Goal: Information Seeking & Learning: Learn about a topic

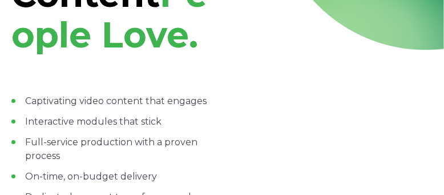
scroll to position [201, 0]
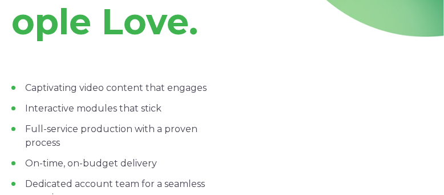
click at [371, 173] on div at bounding box center [330, 94] width 205 height 230
click at [343, 139] on div at bounding box center [330, 94] width 205 height 230
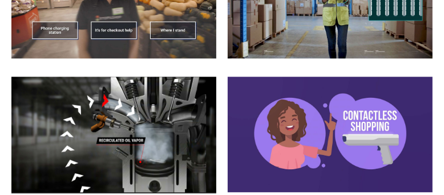
scroll to position [1266, 0]
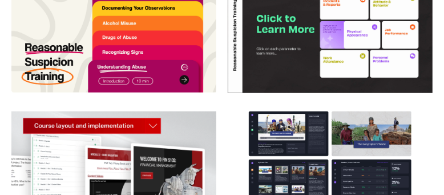
scroll to position [2467, 0]
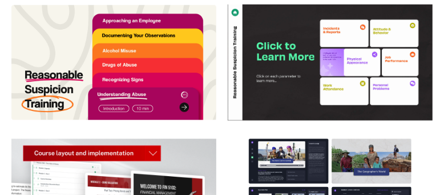
click at [187, 120] on img at bounding box center [113, 62] width 205 height 115
click at [127, 120] on img at bounding box center [113, 62] width 205 height 115
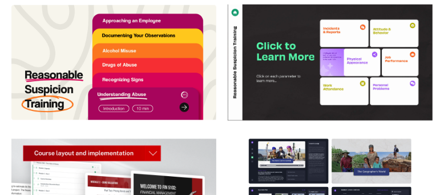
click at [88, 120] on img at bounding box center [113, 62] width 205 height 115
drag, startPoint x: 88, startPoint y: 147, endPoint x: 284, endPoint y: 102, distance: 200.4
click at [284, 102] on div at bounding box center [221, 63] width 421 height 116
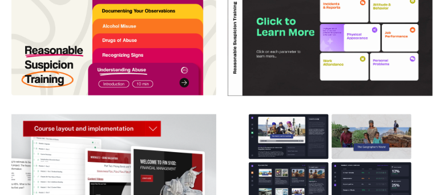
scroll to position [2501, 0]
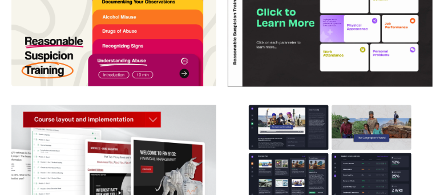
click at [274, 87] on img at bounding box center [330, 29] width 205 height 116
click at [282, 80] on img at bounding box center [330, 29] width 205 height 116
click at [323, 75] on img at bounding box center [330, 29] width 205 height 116
click at [347, 82] on img at bounding box center [330, 29] width 205 height 116
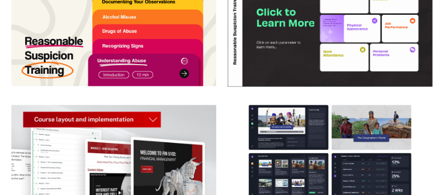
click at [347, 82] on img at bounding box center [330, 29] width 205 height 116
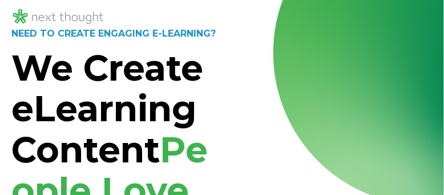
scroll to position [0, 0]
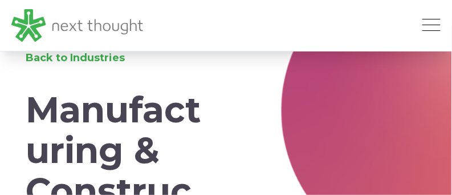
scroll to position [26, 0]
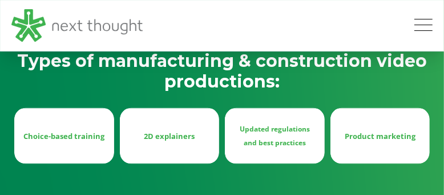
scroll to position [727, 0]
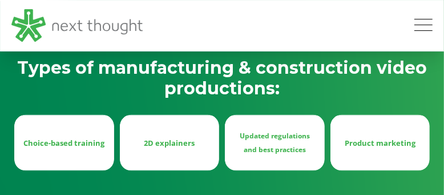
click at [77, 115] on div "Choice-based training" at bounding box center [64, 143] width 100 height 56
click at [53, 146] on div "Choice-based training" at bounding box center [64, 143] width 100 height 56
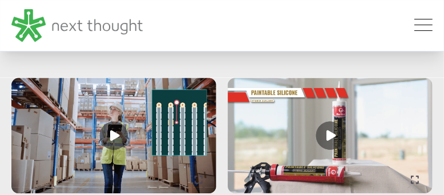
scroll to position [1361, 0]
